Goal: Task Accomplishment & Management: Manage account settings

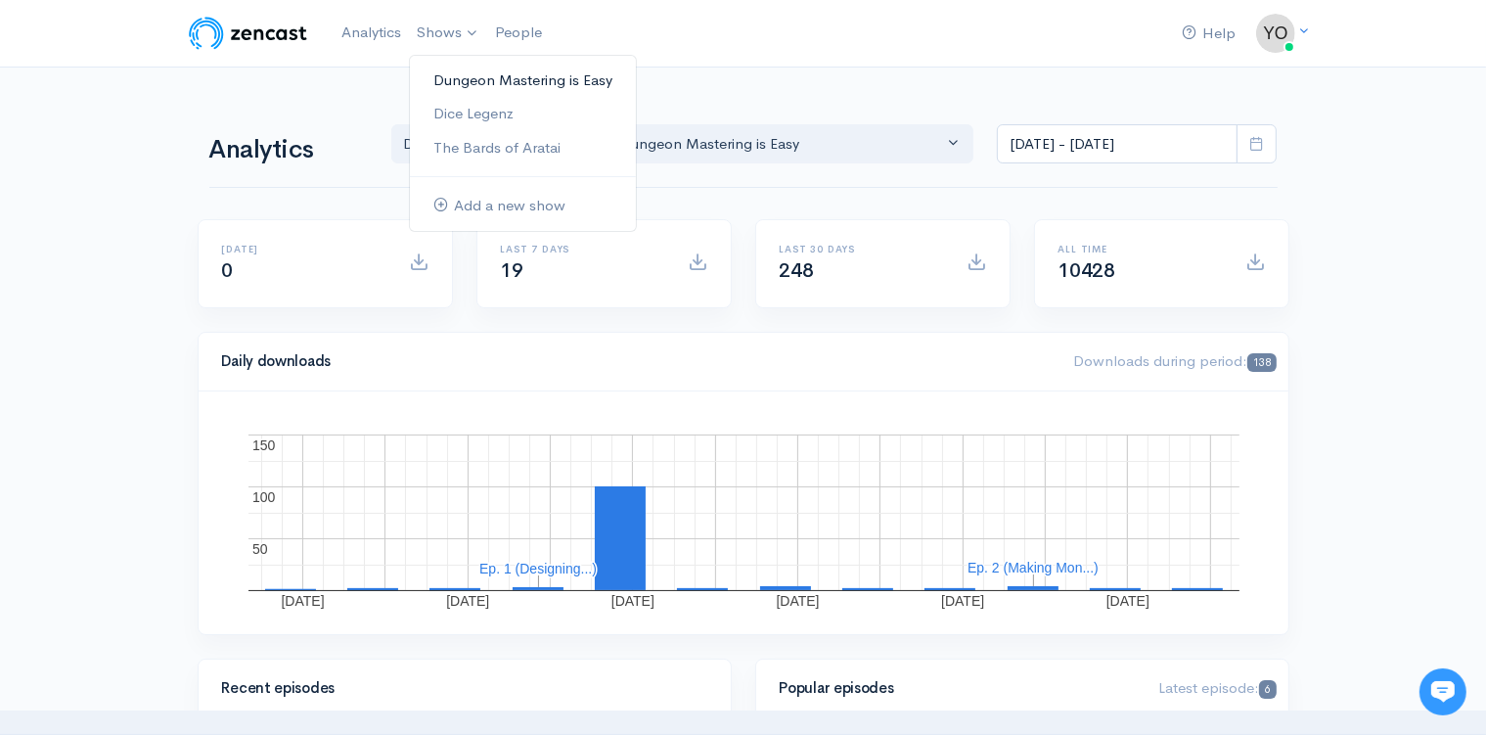
click at [461, 85] on link "Dungeon Mastering is Easy" at bounding box center [523, 81] width 226 height 34
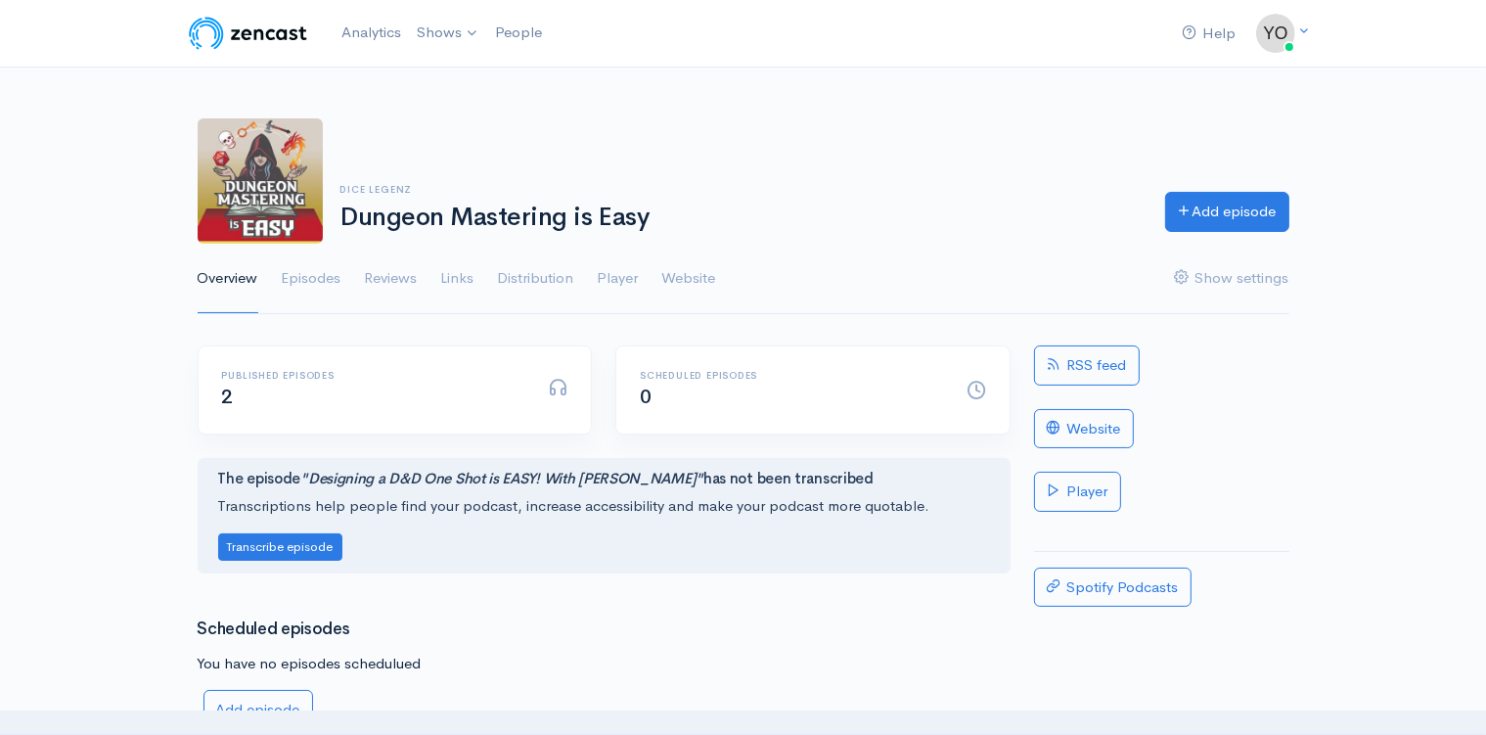
click at [178, 373] on div "Help Notifications View all Your profile Team settings Default team Current Log…" at bounding box center [743, 406] width 1486 height 812
click at [305, 286] on link "Episodes" at bounding box center [312, 279] width 60 height 70
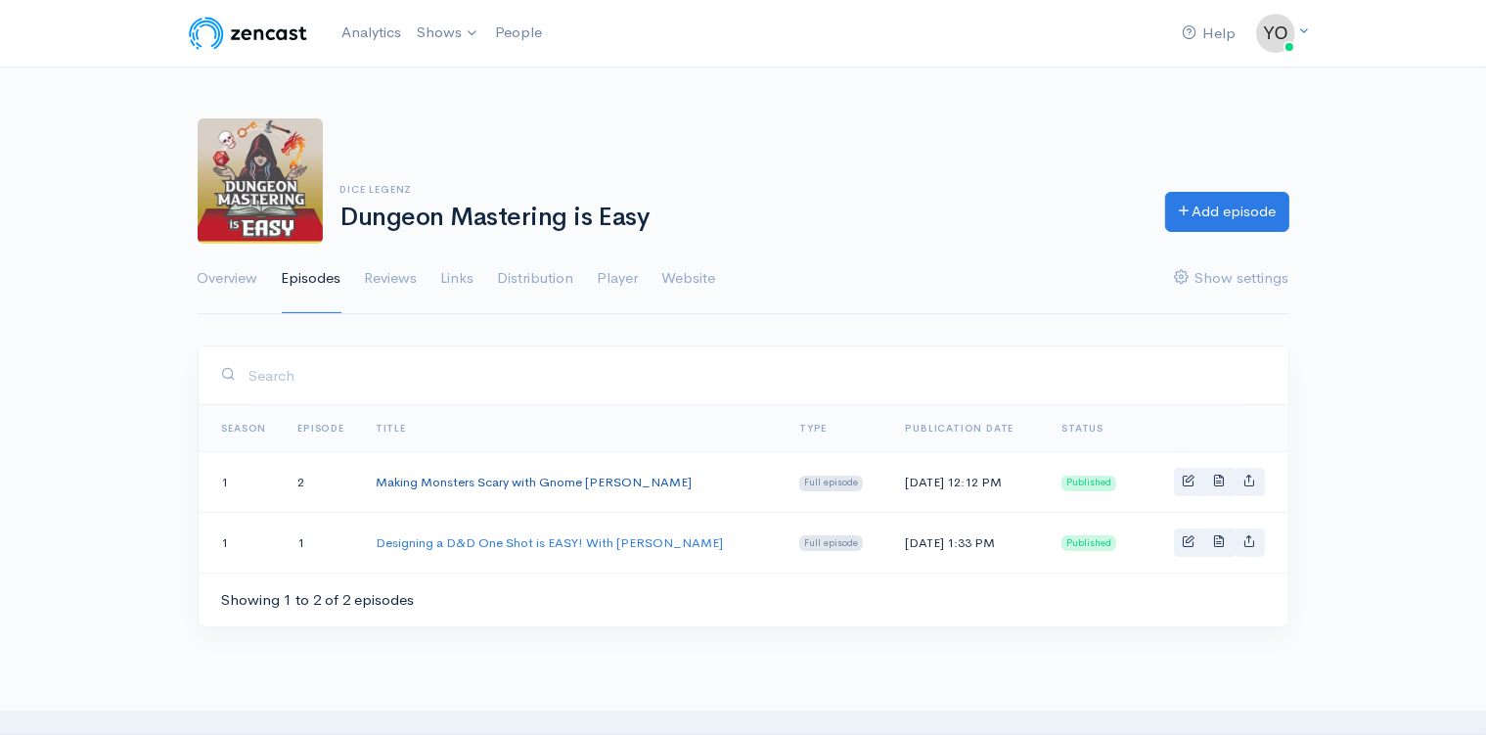
click at [476, 482] on link "Making Monsters Scary with Gnome [PERSON_NAME]" at bounding box center [534, 482] width 316 height 17
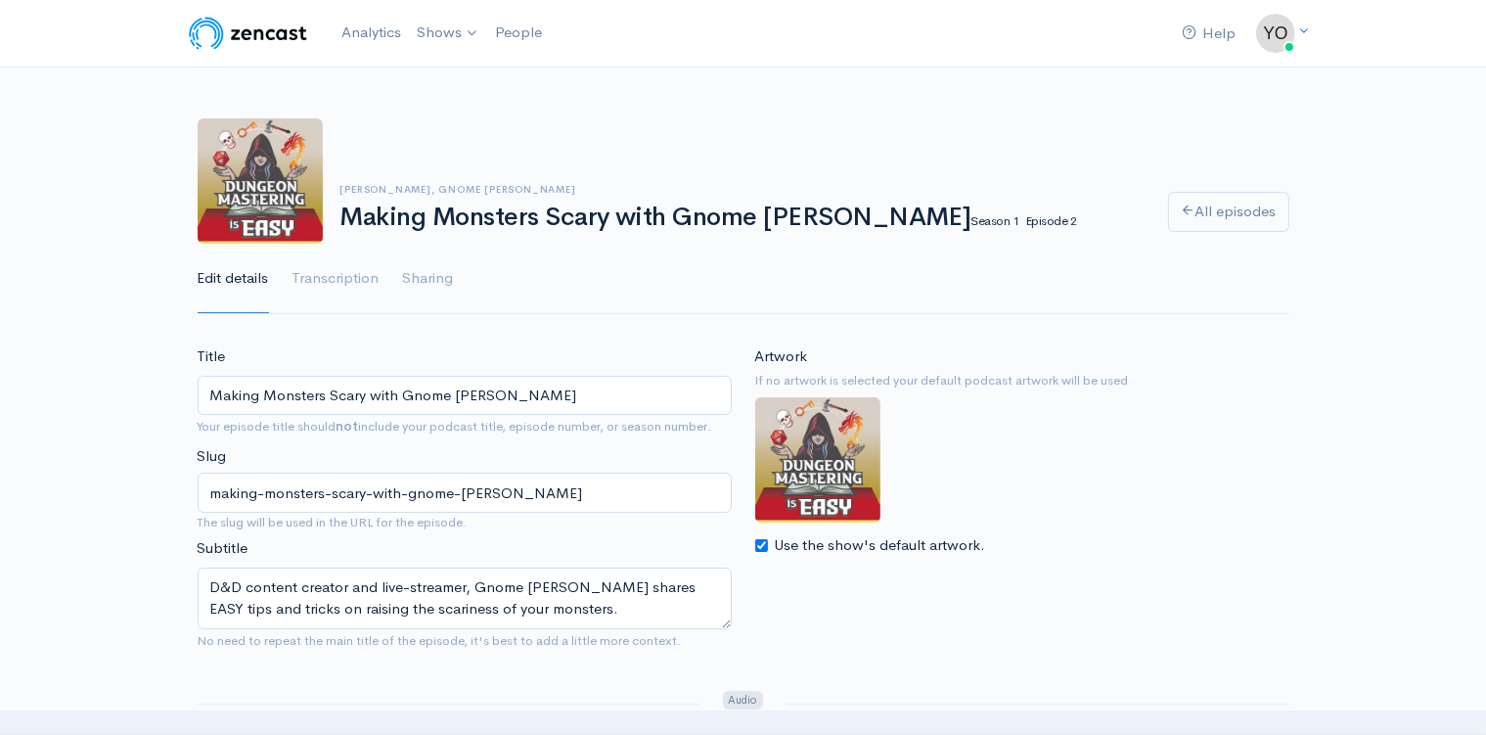
click at [368, 398] on input "Making Monsters Scary with Gnome [PERSON_NAME]" at bounding box center [465, 396] width 534 height 40
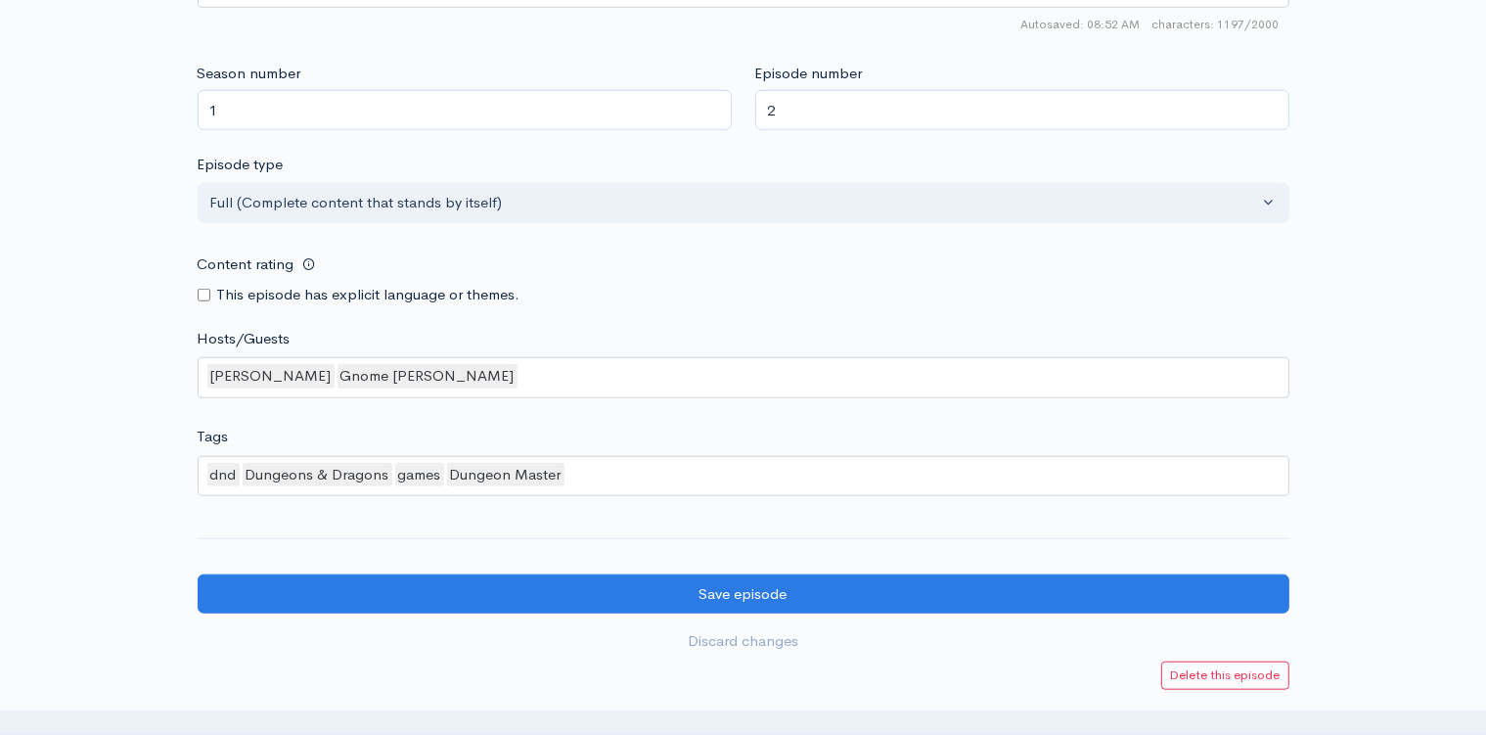
scroll to position [1964, 0]
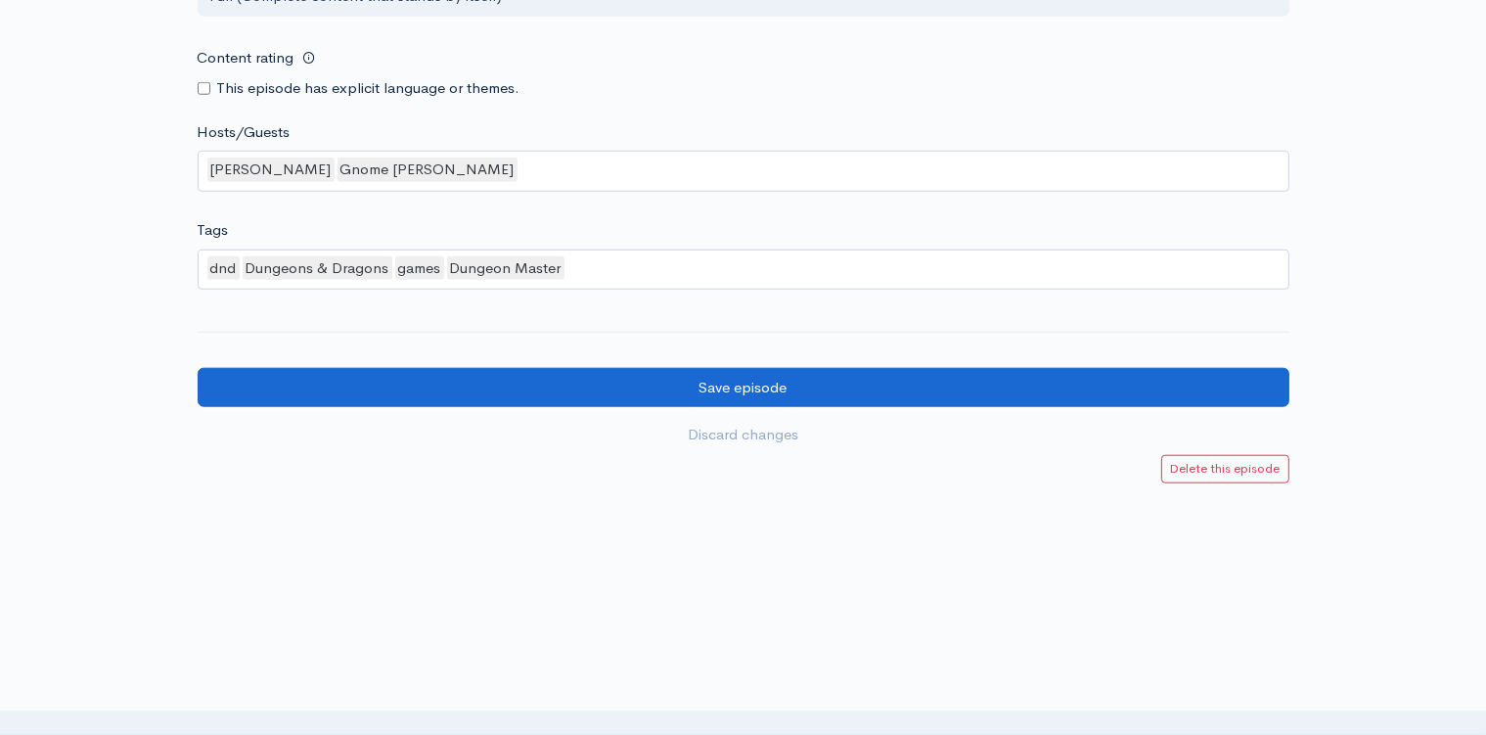
type input "Making Monsters Scary is EASY with Gnome [PERSON_NAME]"
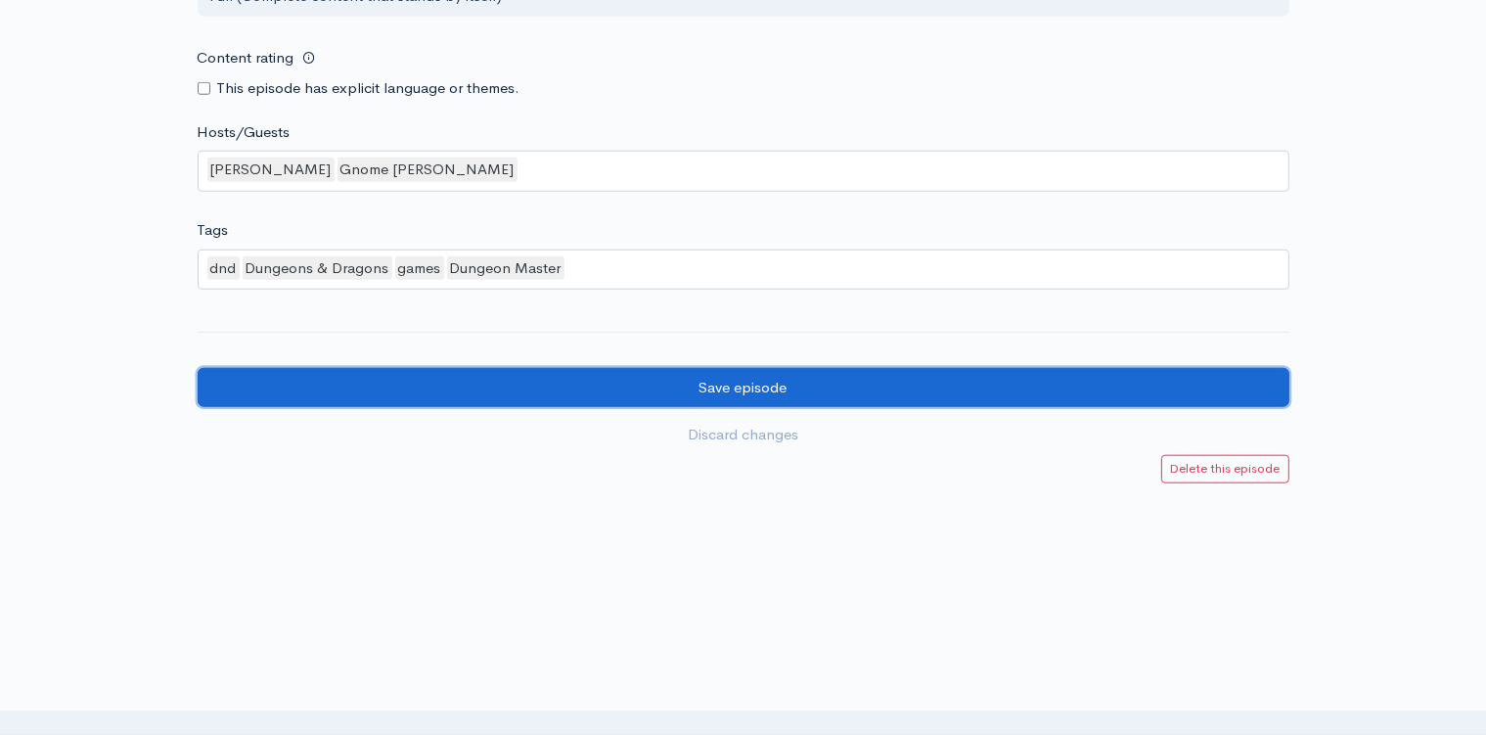
click at [735, 382] on input "Save episode" at bounding box center [744, 388] width 1092 height 40
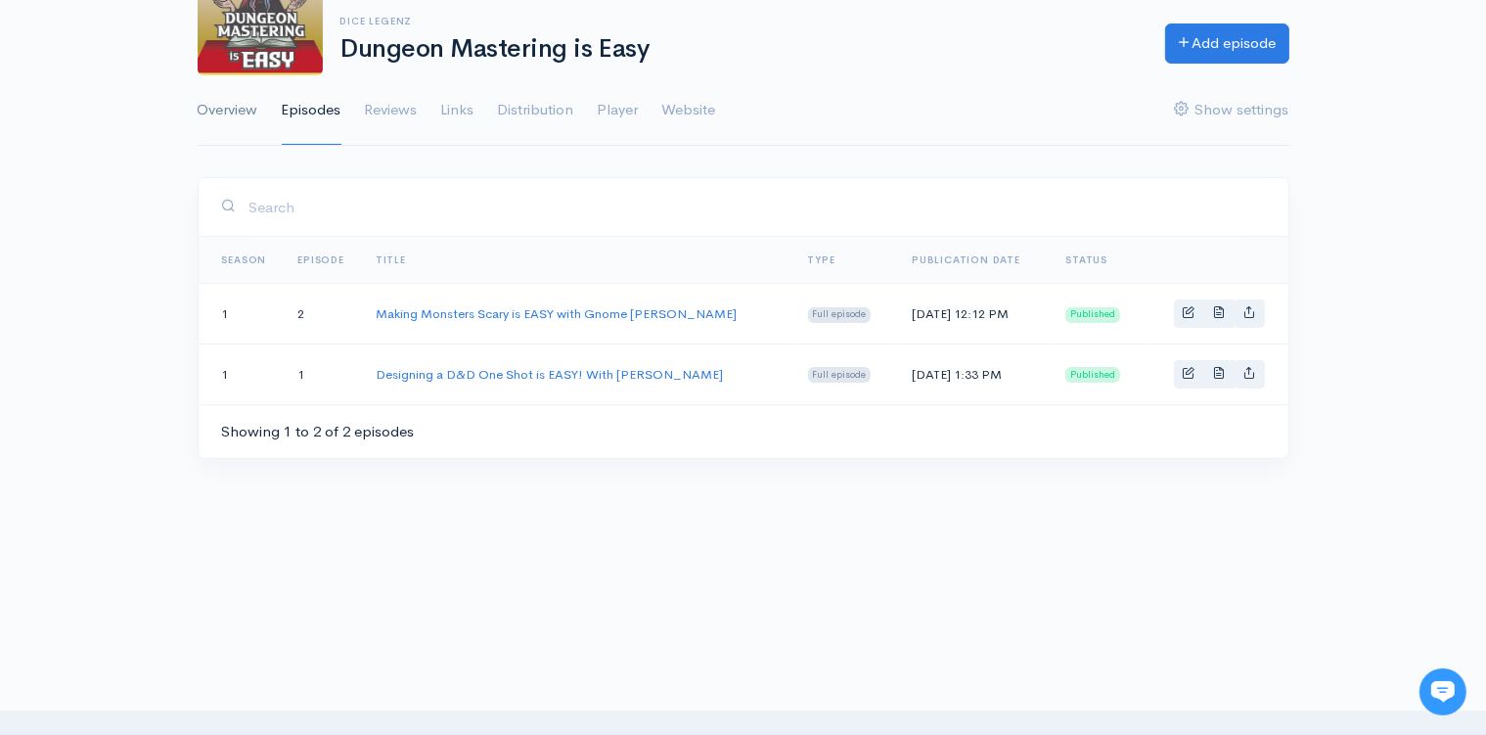
click at [233, 109] on link "Overview" at bounding box center [228, 110] width 61 height 70
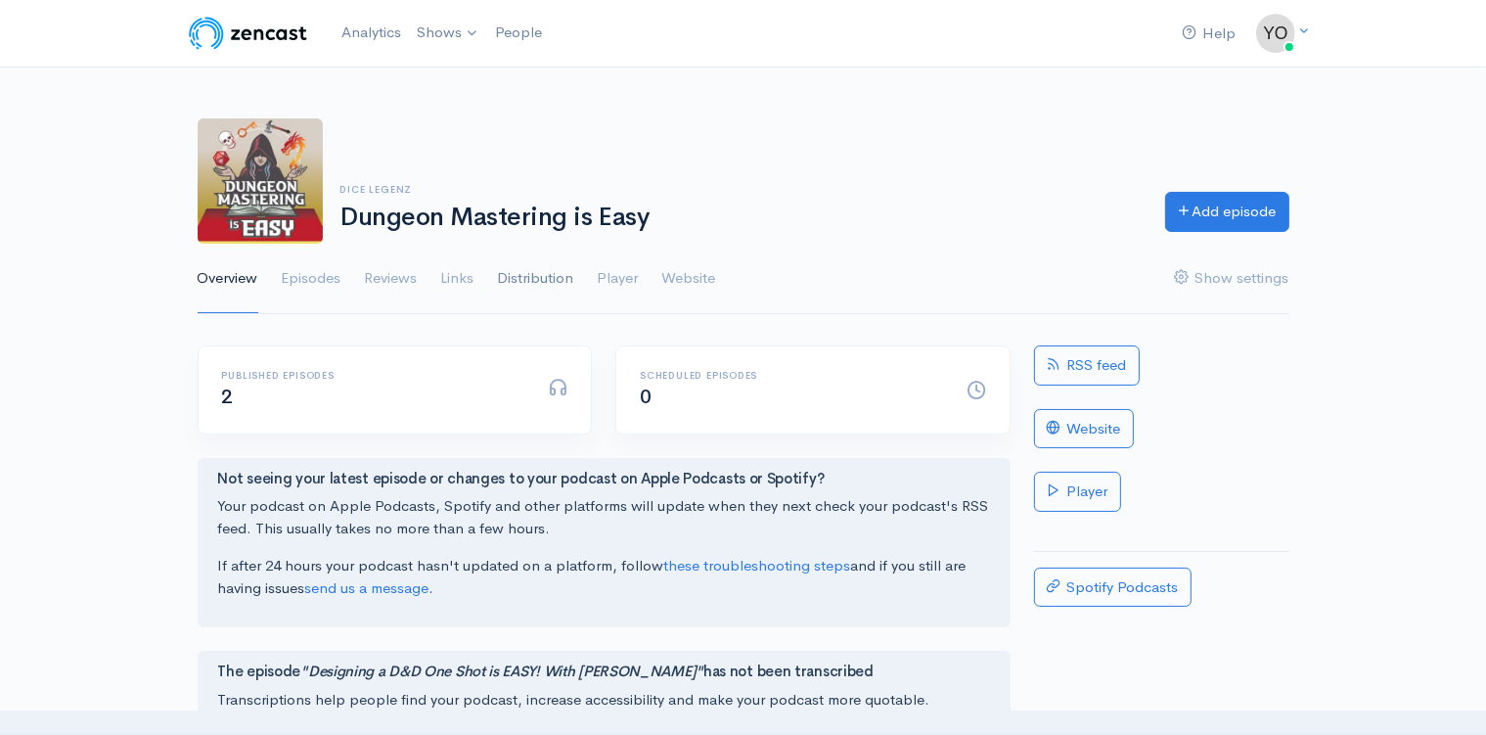
click at [541, 280] on link "Distribution" at bounding box center [536, 279] width 76 height 70
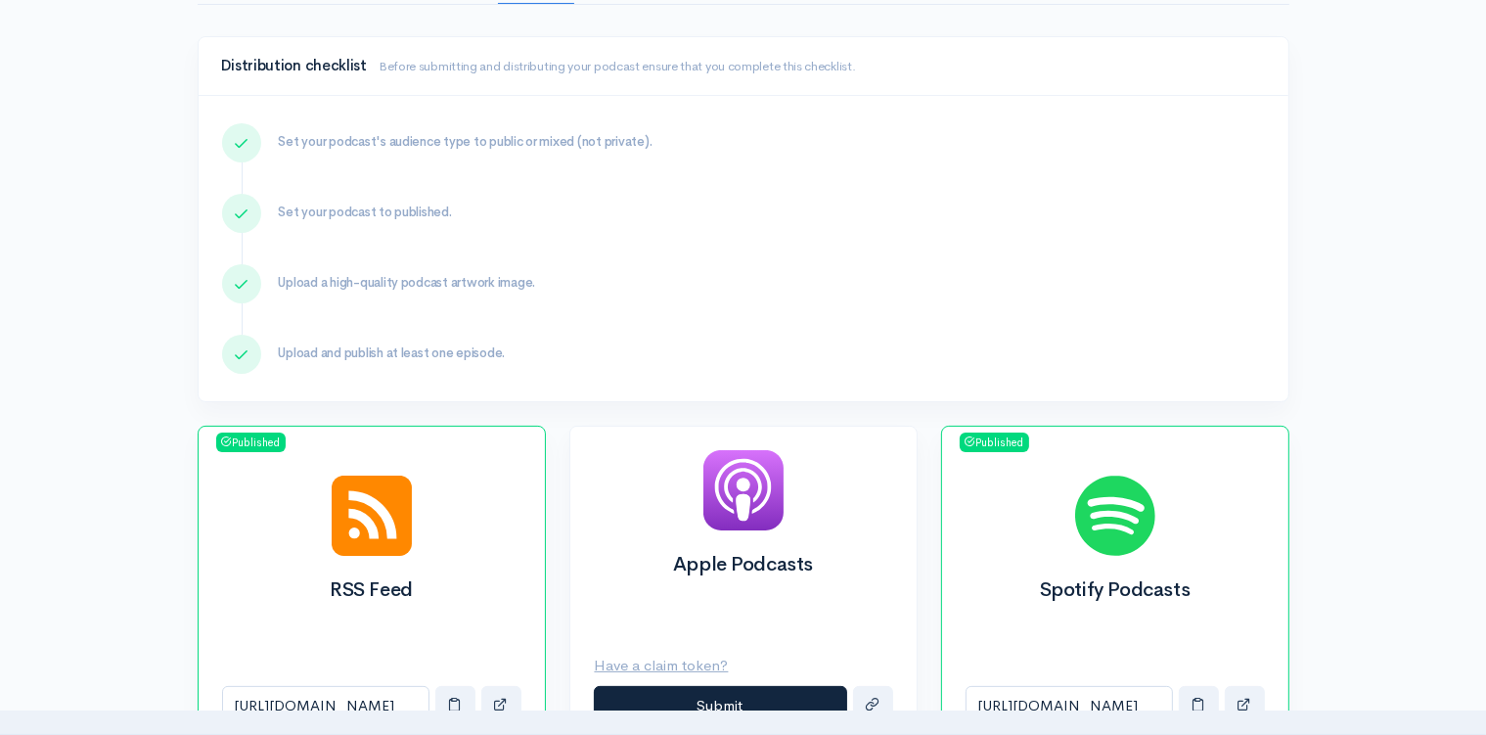
scroll to position [517, 0]
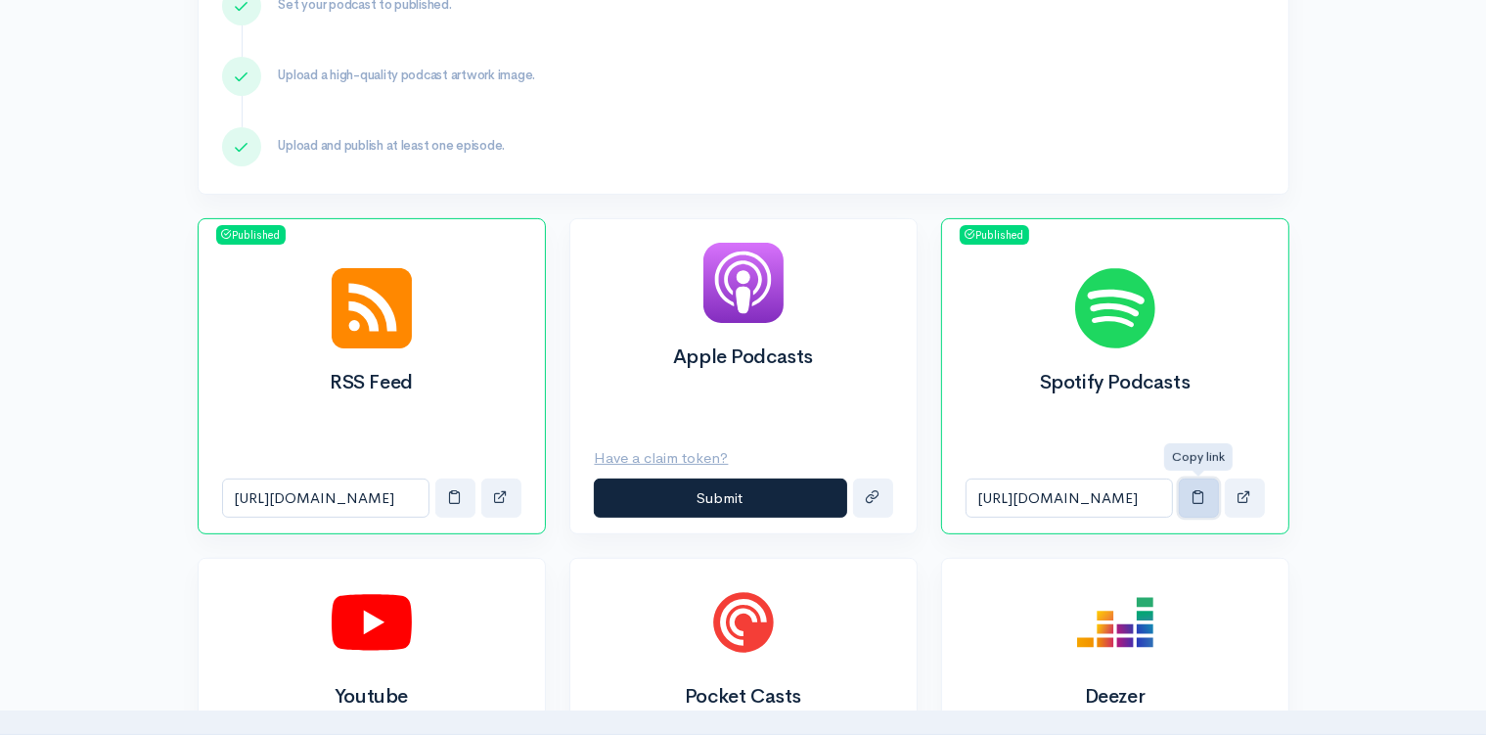
click at [1196, 499] on span "button" at bounding box center [1199, 496] width 15 height 15
